Goal: Information Seeking & Learning: Learn about a topic

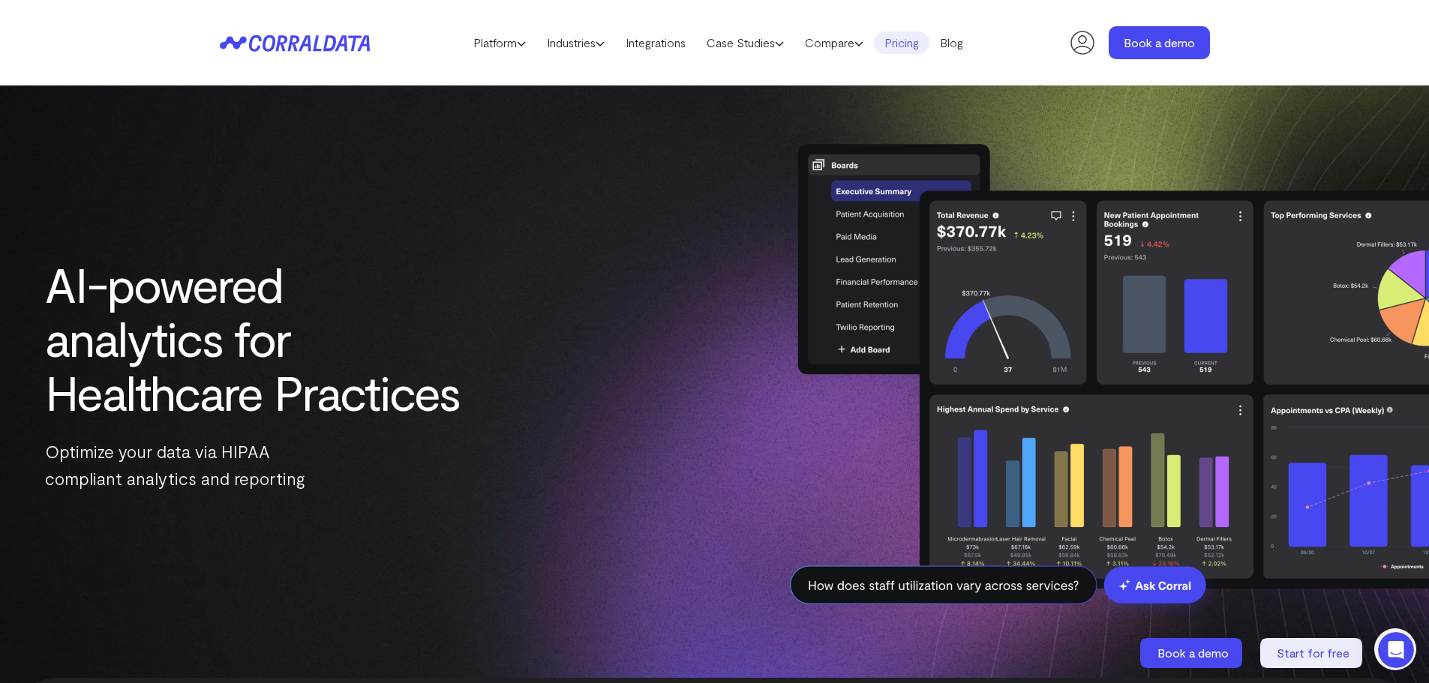
click at [923, 47] on link "Pricing" at bounding box center [902, 43] width 56 height 23
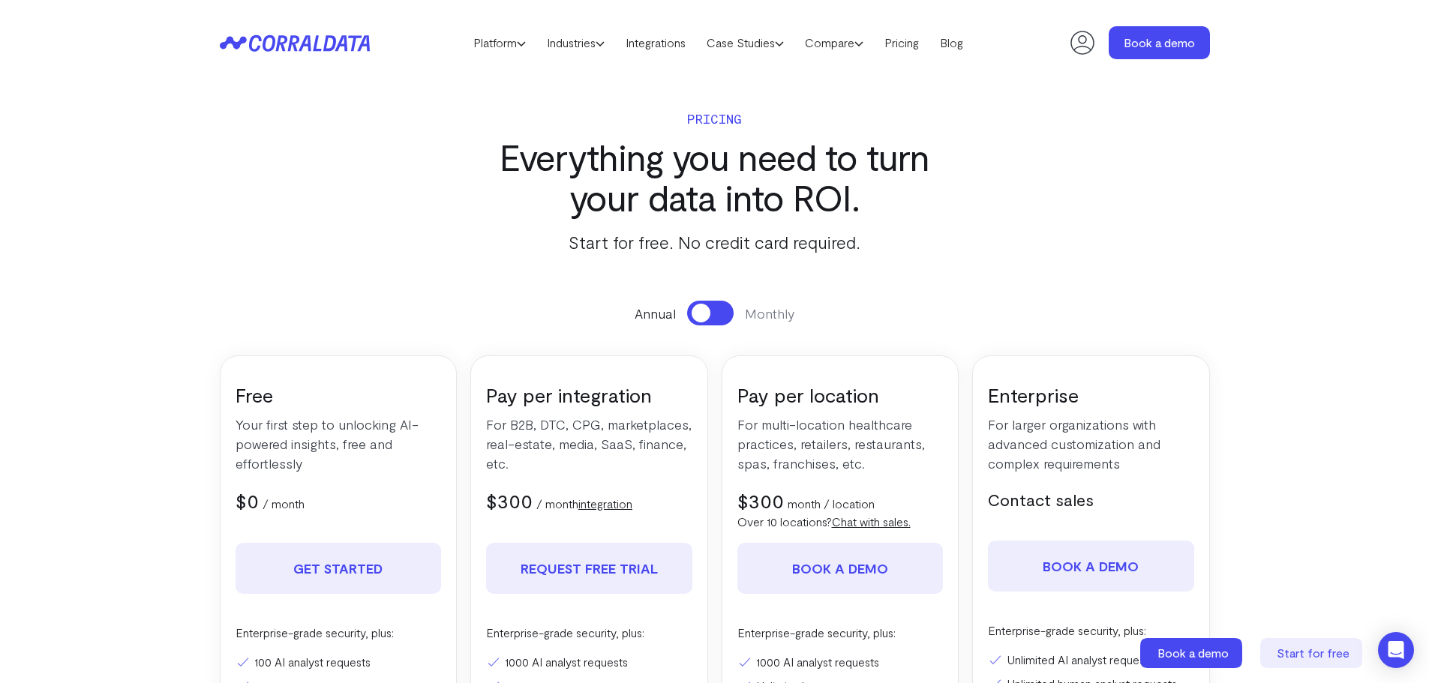
click at [728, 314] on button at bounding box center [710, 313] width 47 height 25
click at [699, 311] on button at bounding box center [710, 313] width 47 height 25
click at [720, 313] on button at bounding box center [710, 313] width 47 height 25
click at [693, 308] on button at bounding box center [710, 313] width 47 height 25
click at [726, 309] on button at bounding box center [710, 313] width 47 height 25
